Goal: Task Accomplishment & Management: Use online tool/utility

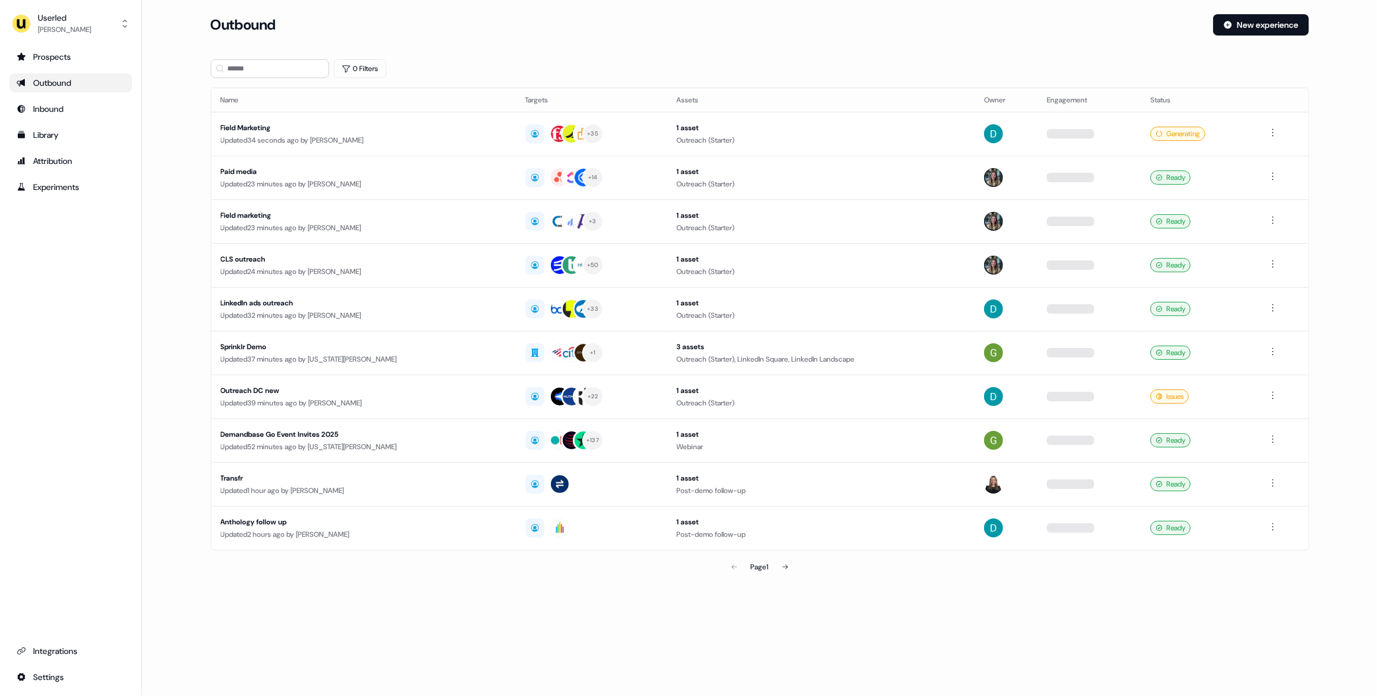
click at [625, 31] on div "Outbound" at bounding box center [707, 24] width 993 height 21
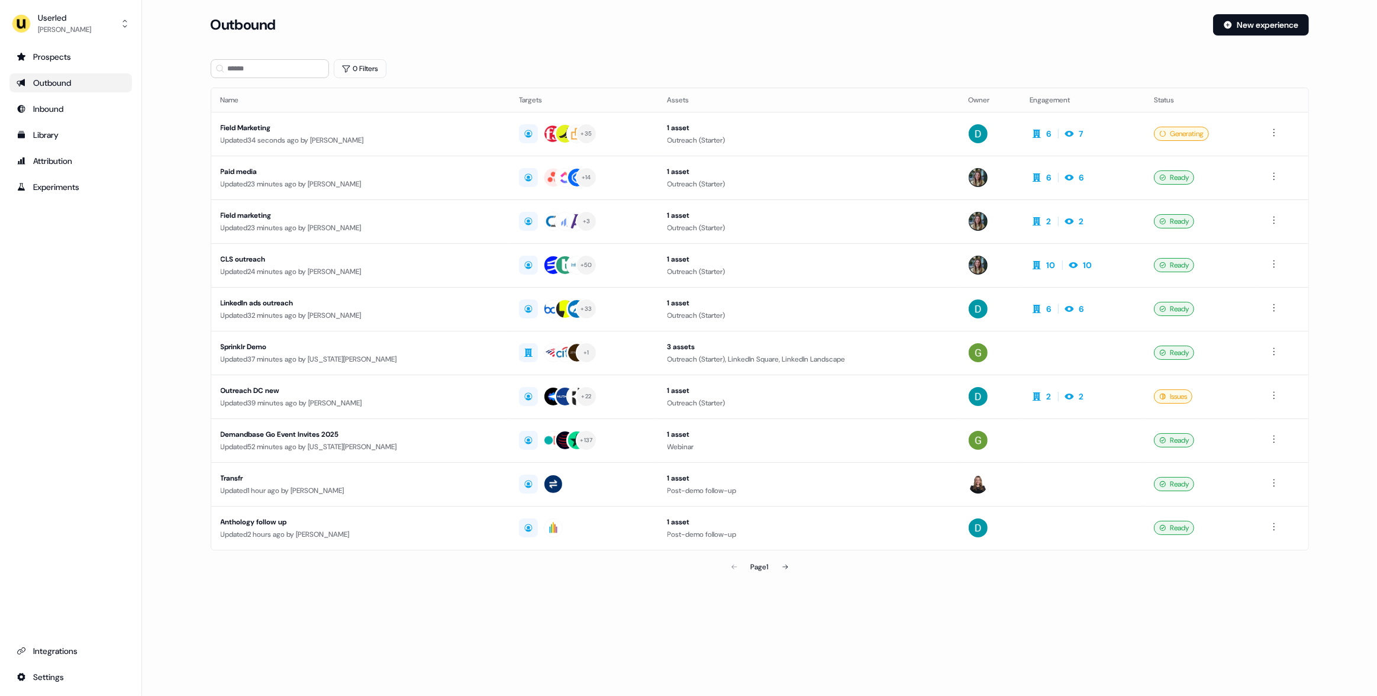
click at [187, 257] on main "Loading... Outbound New experience 0 Filters Name Targets Assets Owner Engageme…" at bounding box center [759, 313] width 1235 height 598
click at [629, 53] on section "Loading... Outbound New experience 0 Filters Name Targets Assets Owner Engageme…" at bounding box center [760, 313] width 1136 height 598
drag, startPoint x: 186, startPoint y: 220, endPoint x: 178, endPoint y: 215, distance: 9.3
click at [178, 216] on main "Loading... Outbound New experience 0 Filters Name Targets Assets Owner Engageme…" at bounding box center [759, 313] width 1235 height 598
drag, startPoint x: 169, startPoint y: 166, endPoint x: 155, endPoint y: 153, distance: 18.9
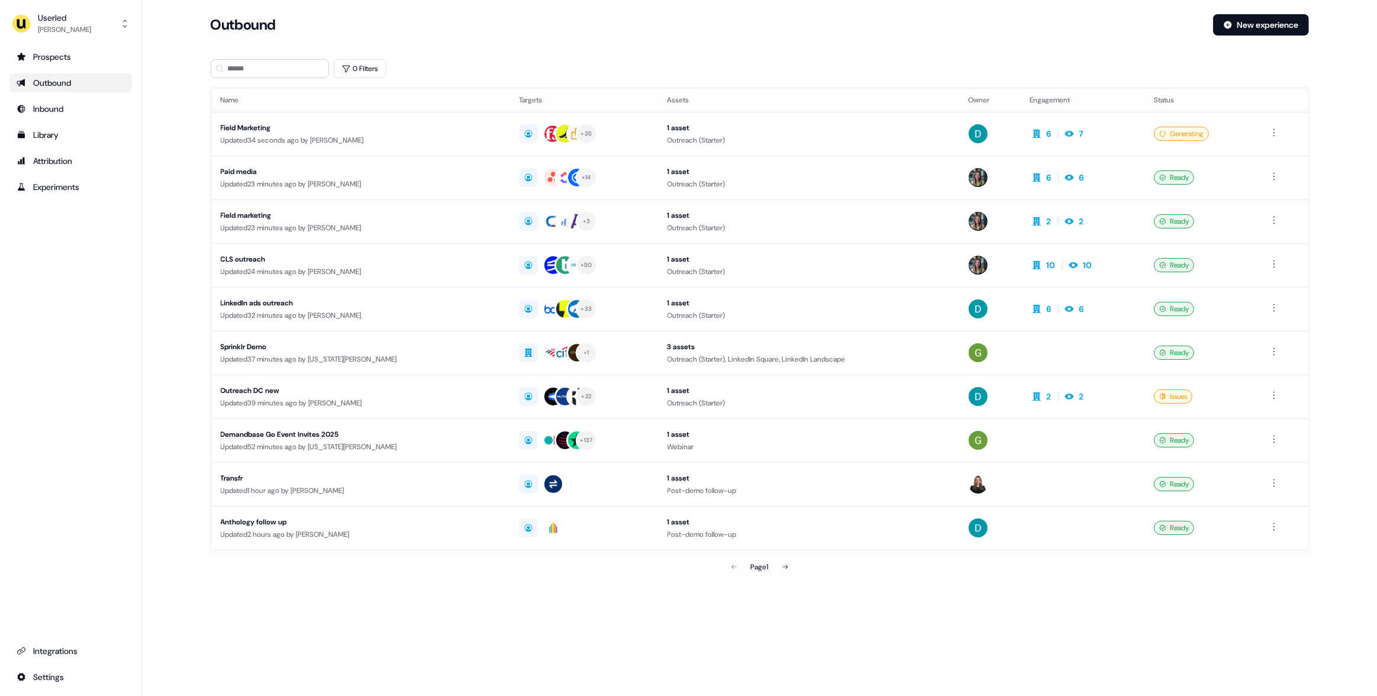
click at [165, 162] on main "Loading... Outbound New experience 0 Filters Name Targets Assets Owner Engageme…" at bounding box center [759, 313] width 1235 height 598
click at [82, 22] on div "Userled" at bounding box center [64, 18] width 53 height 12
click at [57, 57] on div "Impersonate (Admin)" at bounding box center [70, 55] width 112 height 21
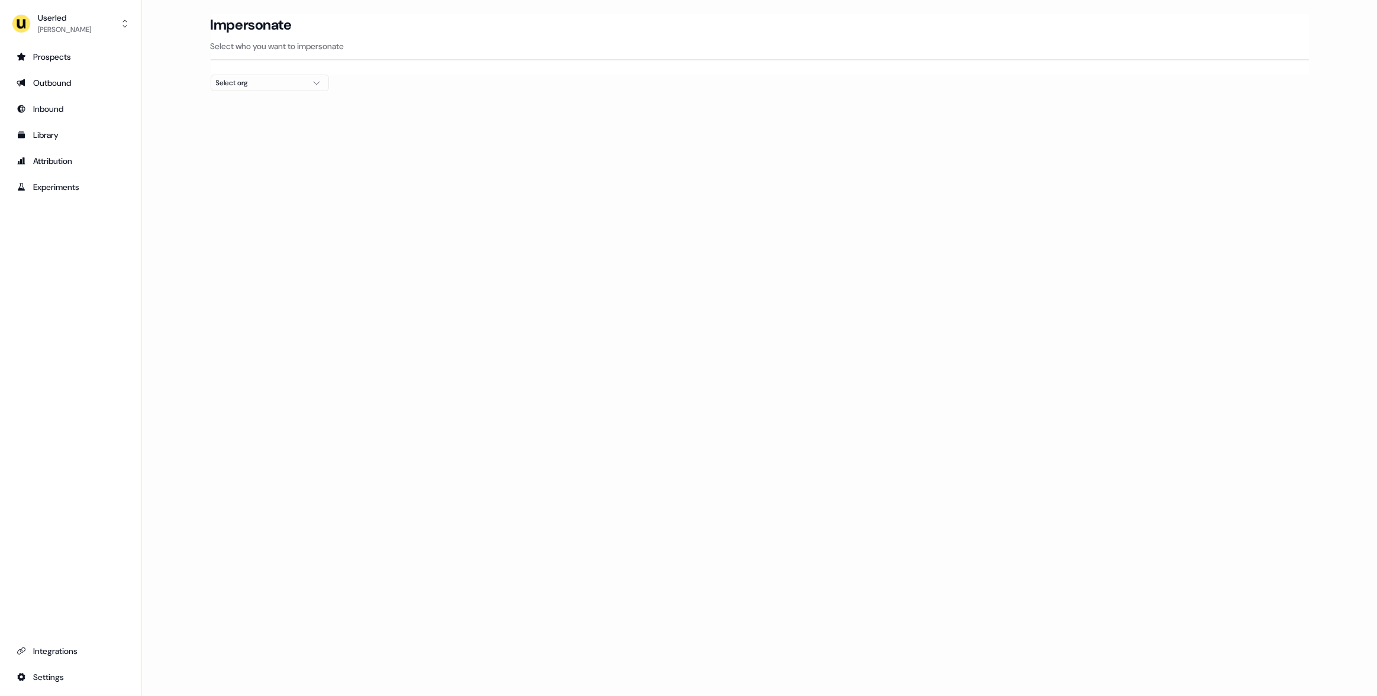
click at [238, 75] on button "Select org" at bounding box center [270, 83] width 118 height 17
click at [239, 77] on div "Select org" at bounding box center [260, 83] width 89 height 12
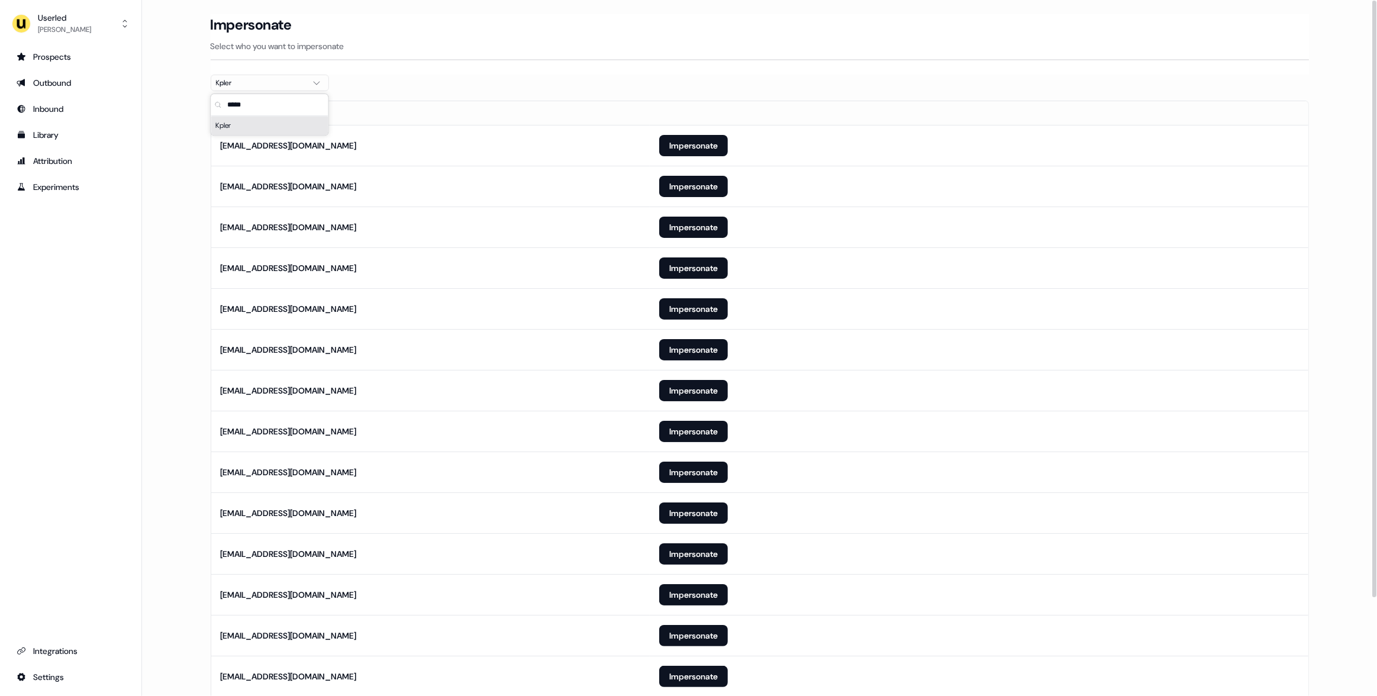
type input "*****"
click at [803, 89] on section "Loading... Impersonate Select who you want to impersonate Kpler Email [EMAIL_AD…" at bounding box center [760, 413] width 1136 height 798
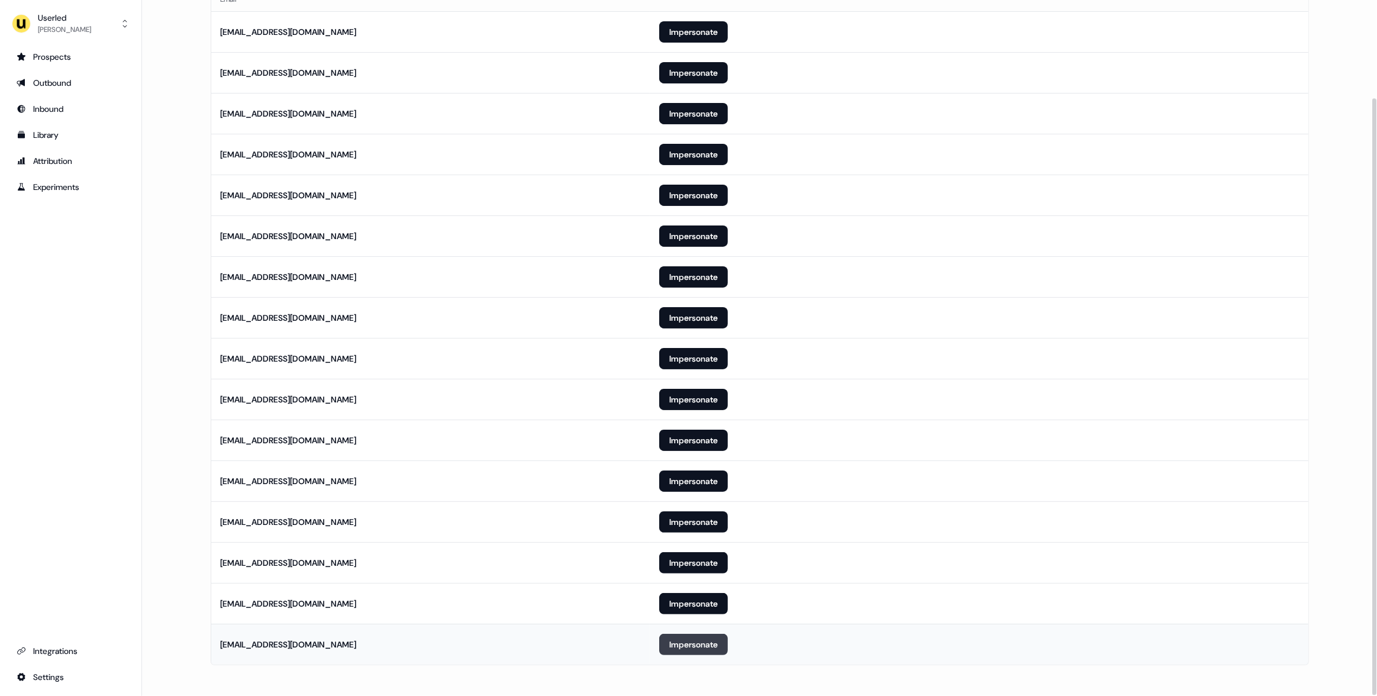
click at [673, 642] on button "Impersonate" at bounding box center [693, 644] width 69 height 21
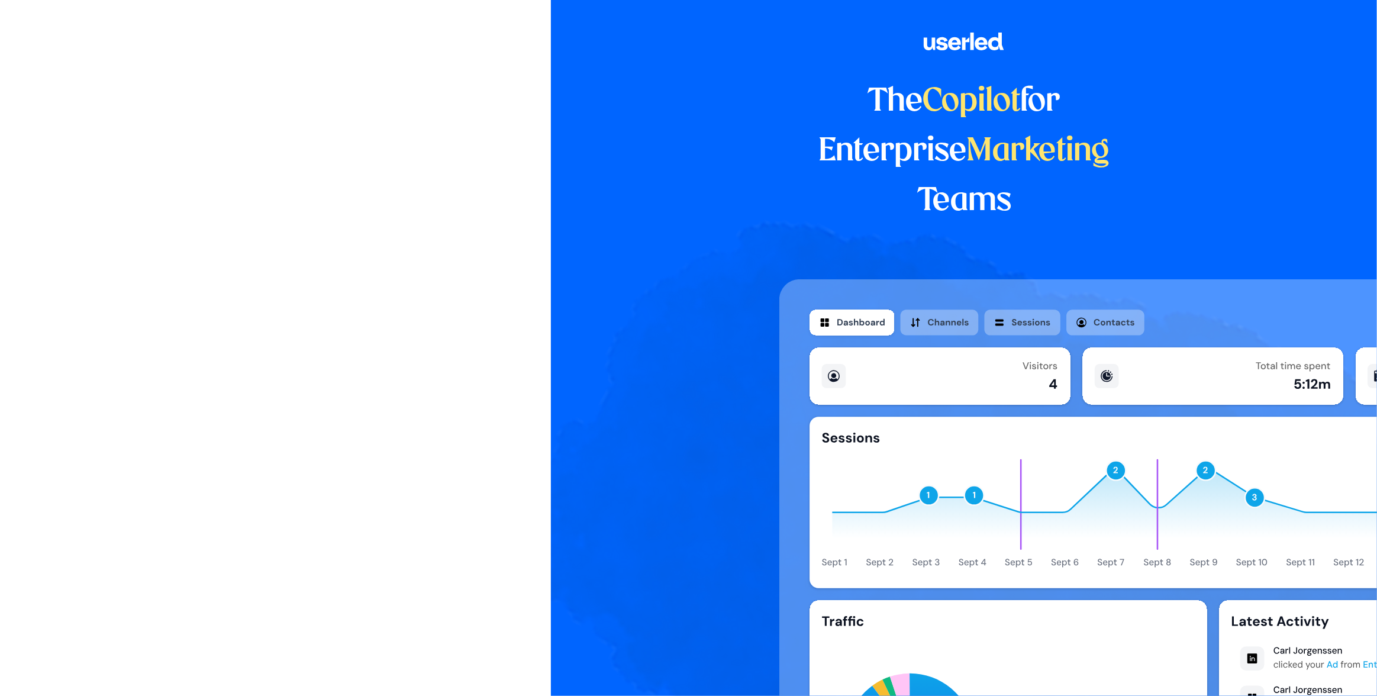
click at [182, 262] on div at bounding box center [275, 222] width 551 height 444
